Goal: Find specific page/section: Locate a particular part of the current website

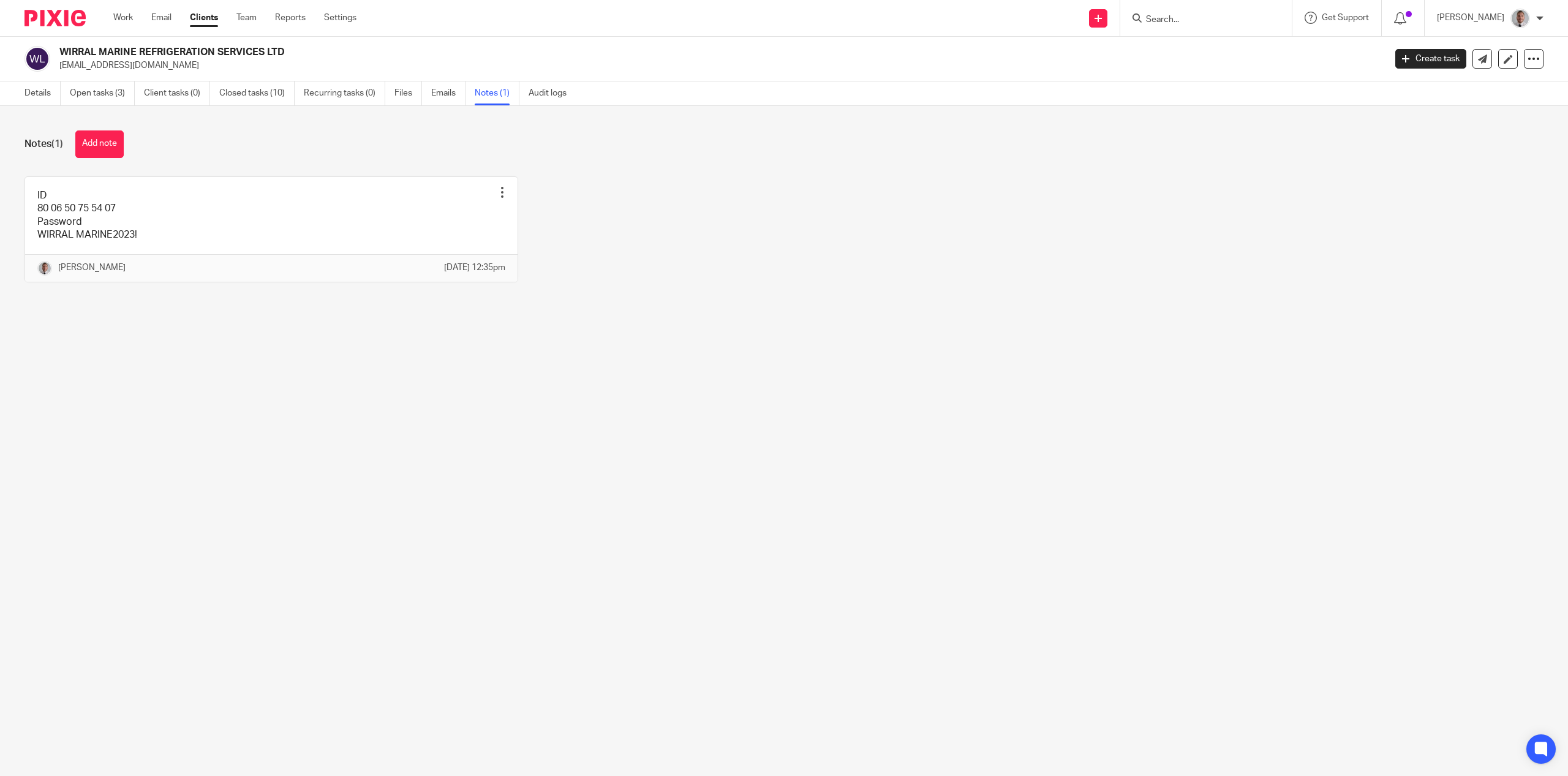
click at [1190, 19] on input "Search" at bounding box center [1200, 20] width 110 height 11
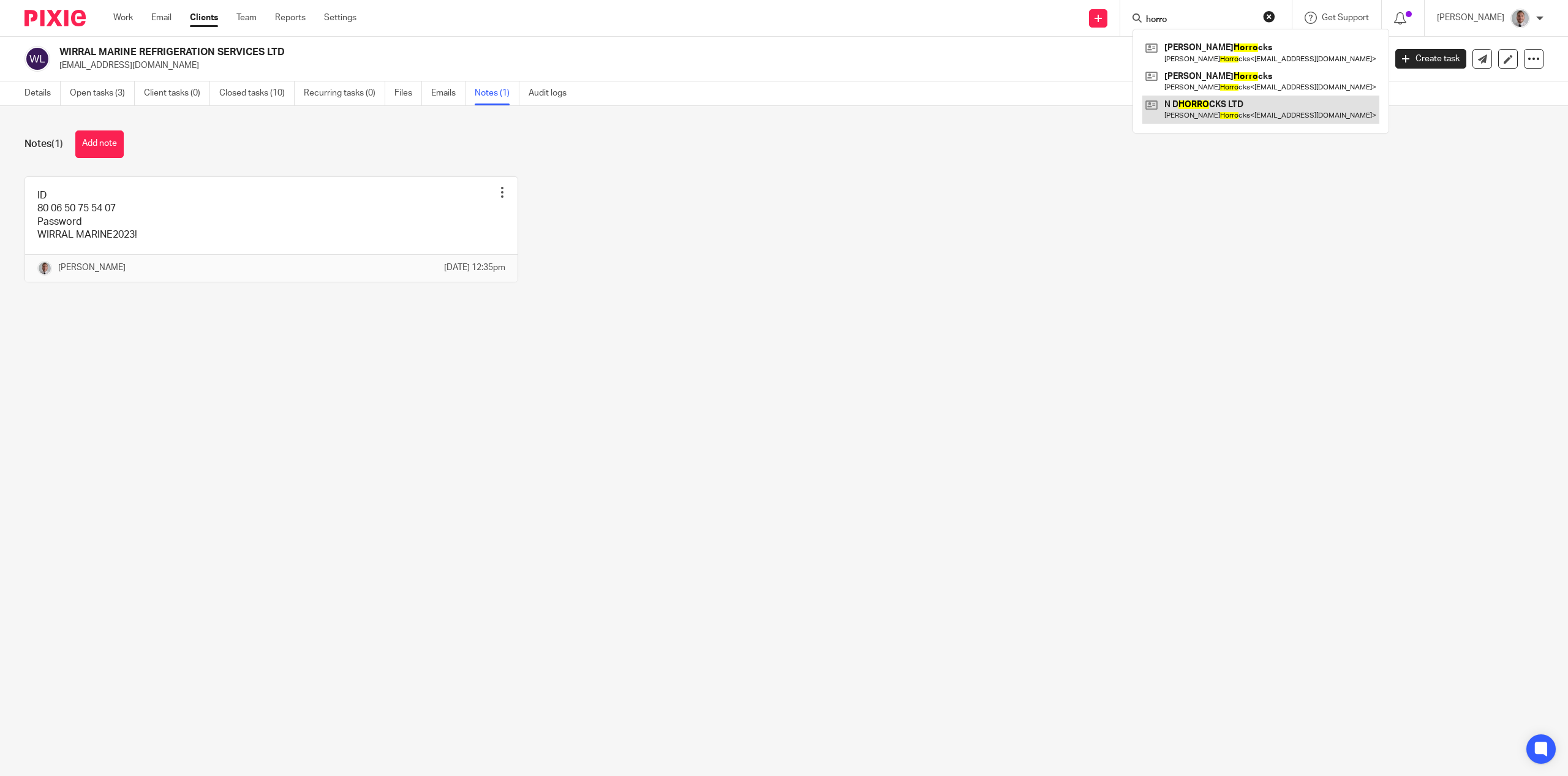
type input "horro"
click at [1231, 106] on link at bounding box center [1261, 110] width 237 height 28
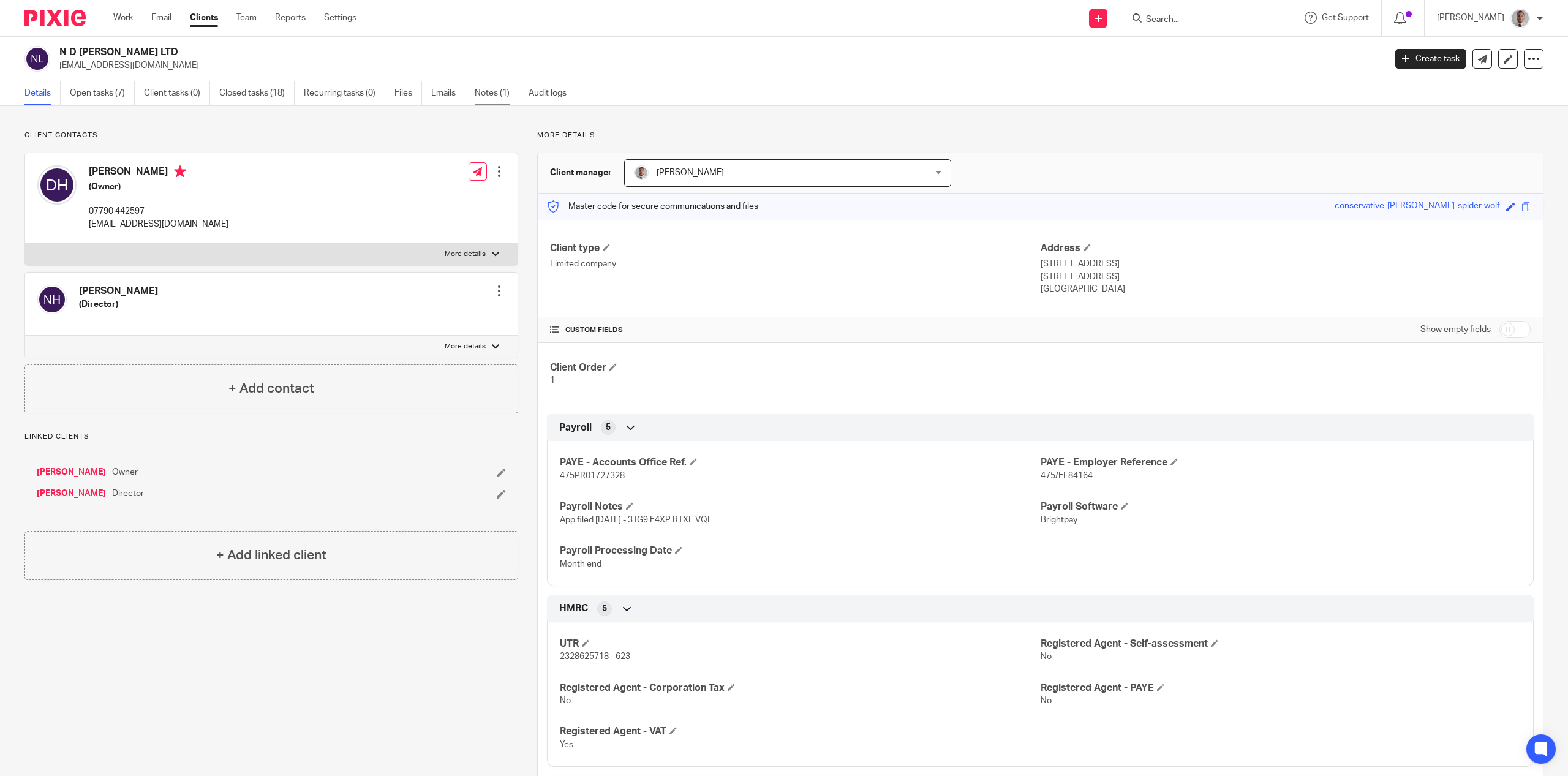
click at [506, 97] on link "Notes (1)" at bounding box center [497, 93] width 45 height 24
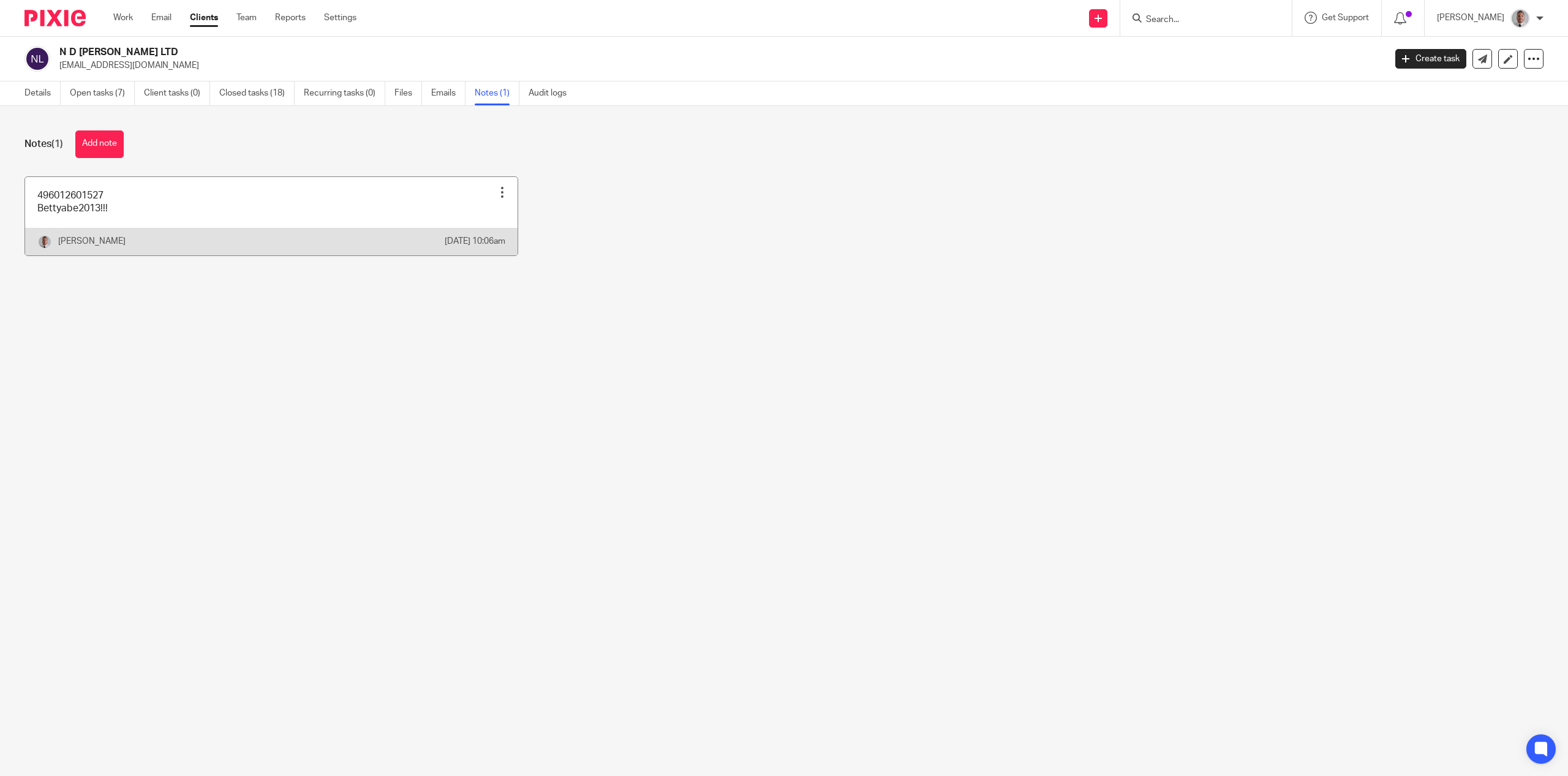
click at [123, 217] on link at bounding box center [271, 217] width 493 height 79
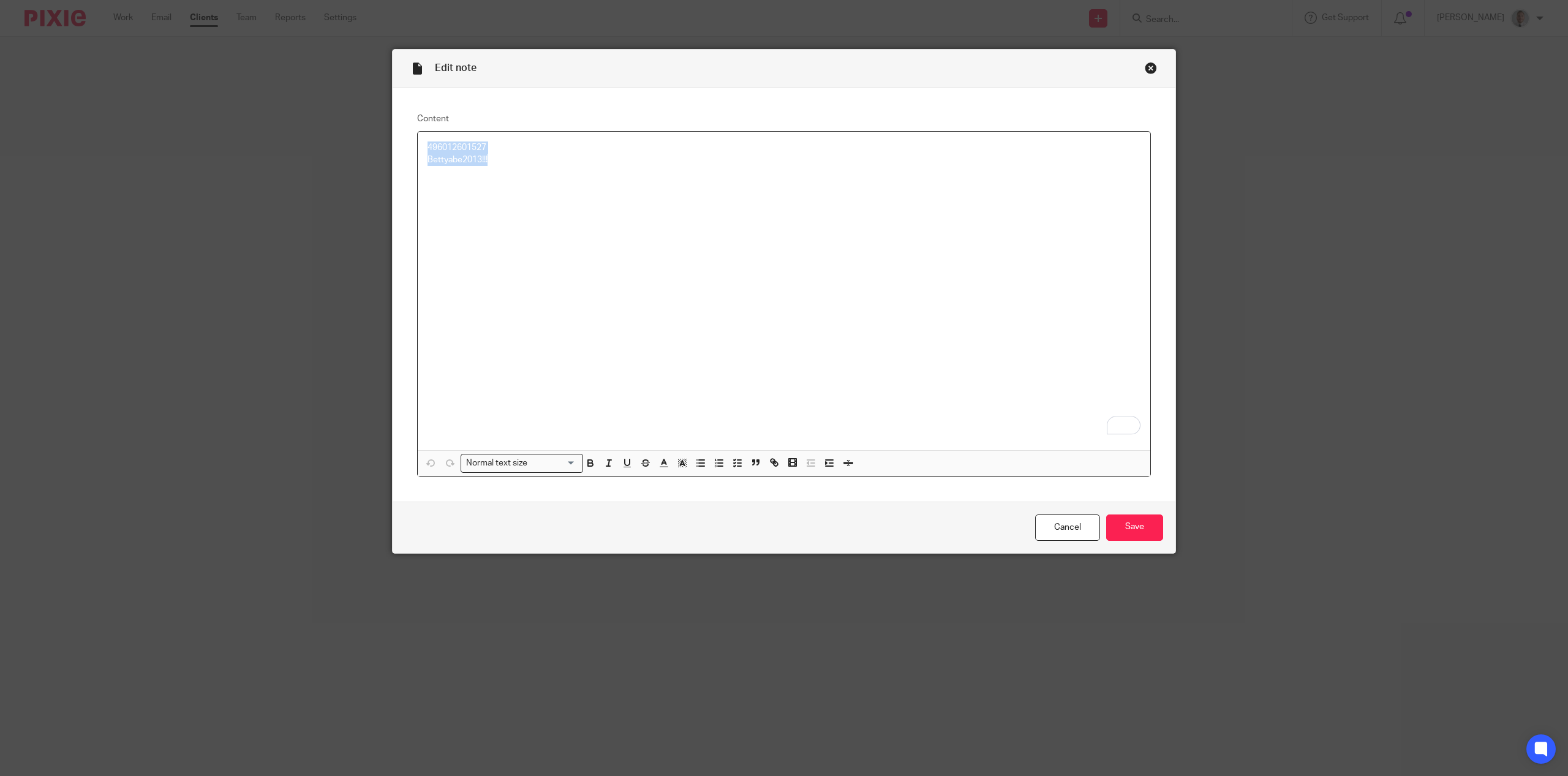
drag, startPoint x: 500, startPoint y: 162, endPoint x: 413, endPoint y: 145, distance: 88.6
click at [418, 145] on div "496012601527 Bettyabe2013!!!" at bounding box center [784, 291] width 733 height 319
copy div "496012601527 Bettyabe2013!!!"
